Goal: Task Accomplishment & Management: Manage account settings

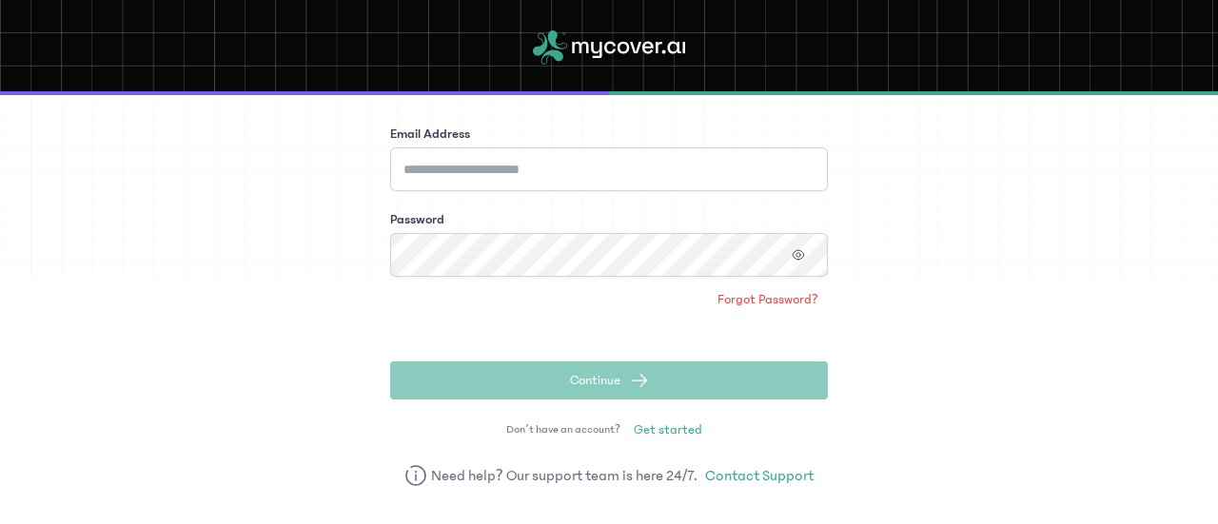
scroll to position [175, 0]
type input "**********"
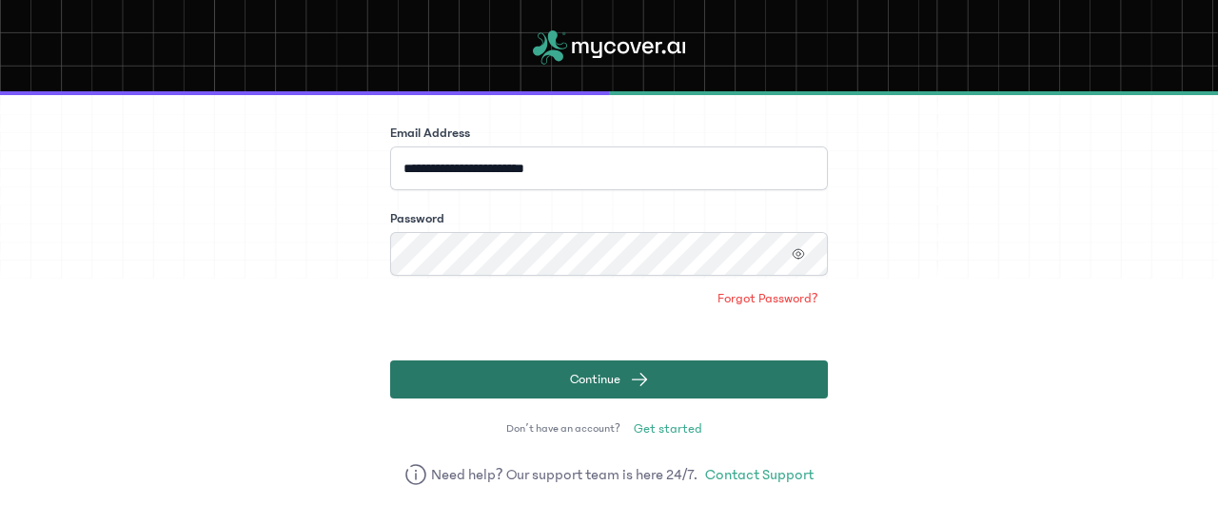
click at [410, 395] on button "Continue" at bounding box center [609, 380] width 438 height 38
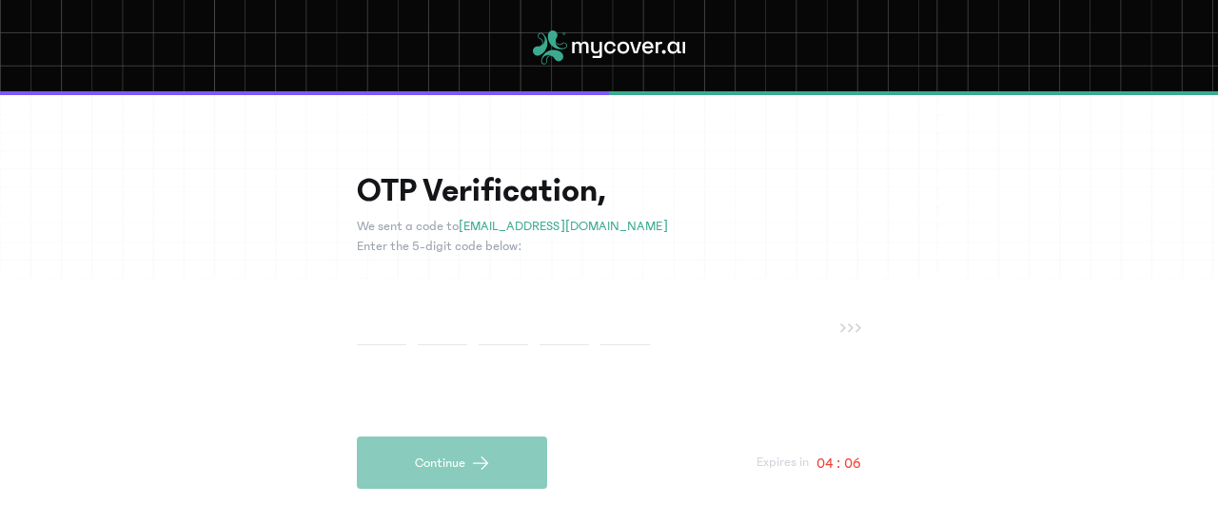
click at [377, 332] on input "text" at bounding box center [381, 327] width 49 height 35
paste input "*"
type input "*"
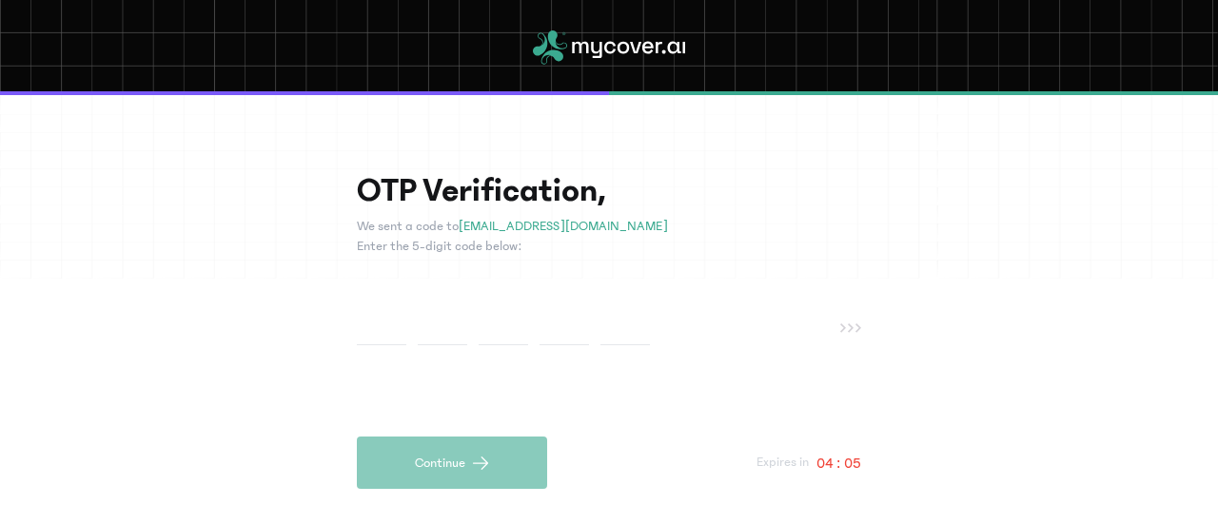
type input "*"
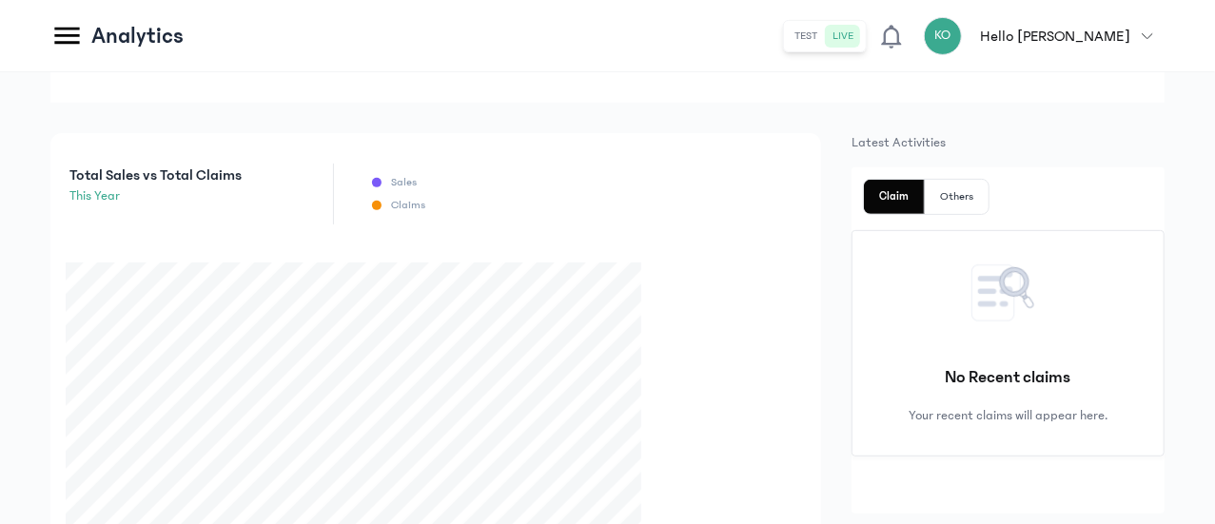
scroll to position [381, 0]
